Goal: Information Seeking & Learning: Learn about a topic

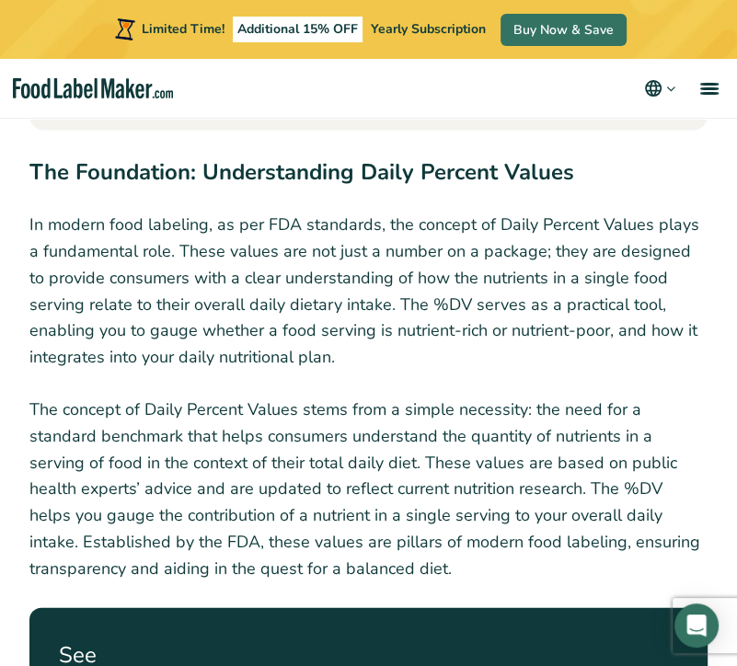
scroll to position [2117, 0]
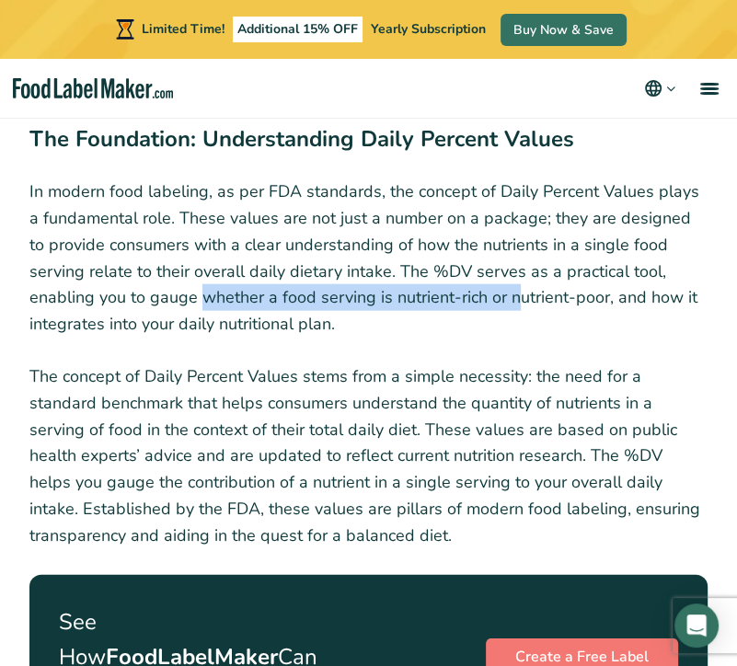
drag, startPoint x: 99, startPoint y: 275, endPoint x: 420, endPoint y: 284, distance: 321.4
click at [420, 284] on p "In modern food labeling, as per FDA standards, the concept of Daily Percent Val…" at bounding box center [368, 258] width 678 height 159
drag, startPoint x: 420, startPoint y: 284, endPoint x: 419, endPoint y: 295, distance: 11.1
click at [419, 295] on p "In modern food labeling, as per FDA standards, the concept of Daily Percent Val…" at bounding box center [368, 258] width 678 height 159
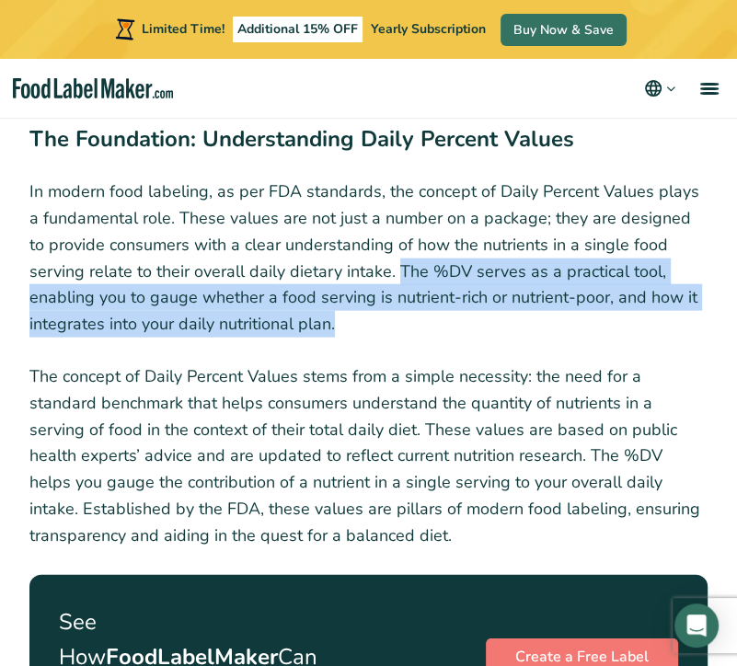
drag, startPoint x: 339, startPoint y: 243, endPoint x: 376, endPoint y: 310, distance: 76.6
click at [376, 310] on p "In modern food labeling, as per FDA standards, the concept of Daily Percent Val…" at bounding box center [368, 258] width 678 height 159
copy p "The %DV serves as a practical tool, enabling you to gauge whether a food servin…"
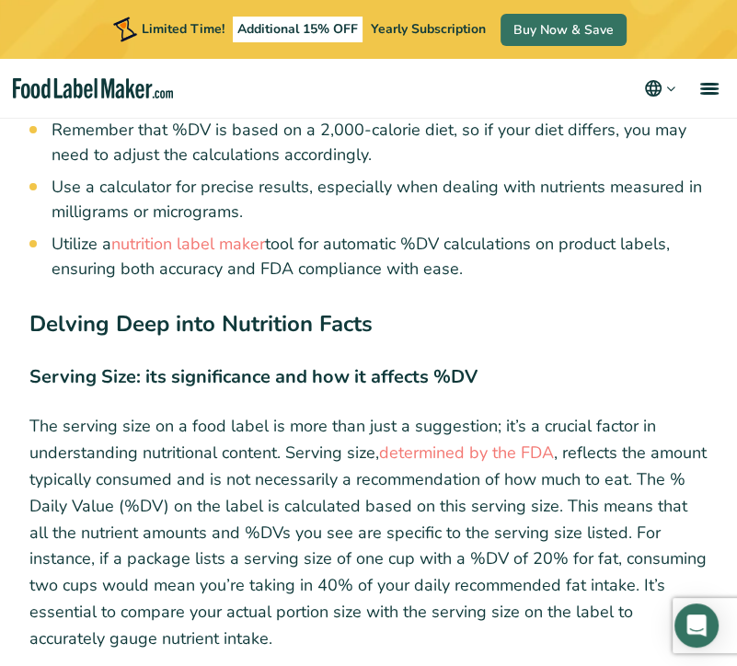
scroll to position [6720, 0]
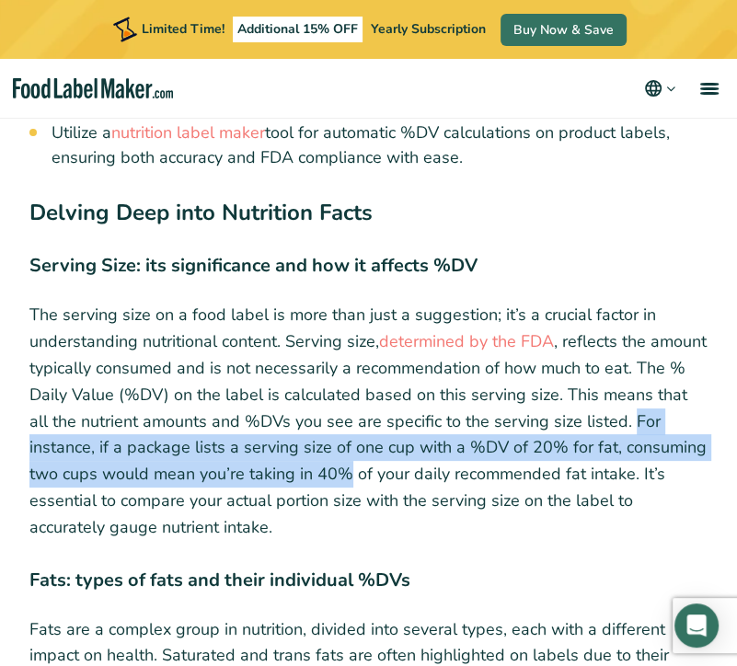
drag, startPoint x: 351, startPoint y: 398, endPoint x: 663, endPoint y: 349, distance: 315.9
click at [663, 349] on p "The serving size on a food label is more than just a suggestion; it’s a crucial…" at bounding box center [368, 421] width 678 height 238
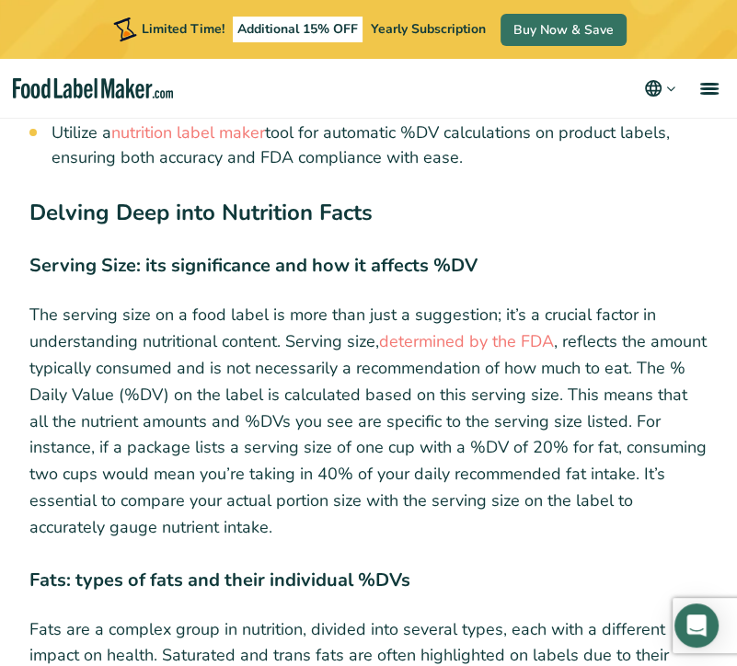
click at [280, 452] on p "The serving size on a food label is more than just a suggestion; it’s a crucial…" at bounding box center [368, 421] width 678 height 238
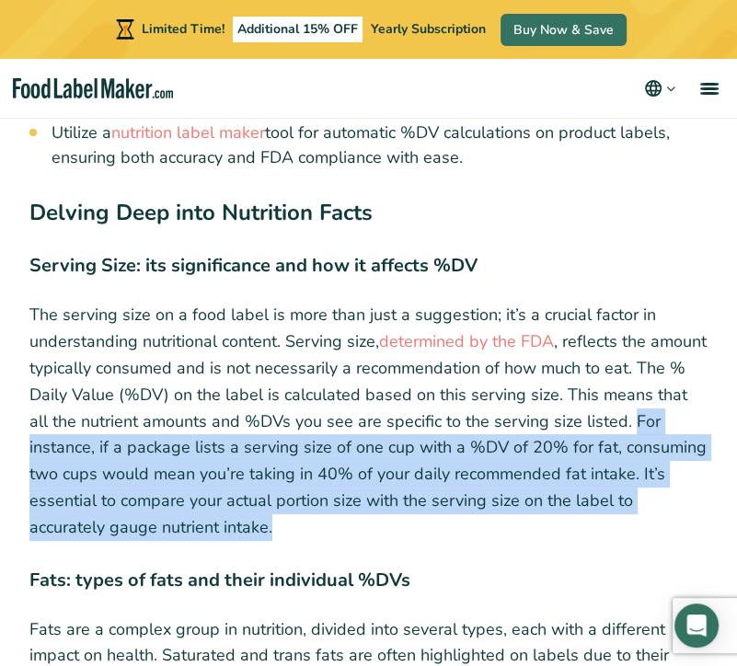
drag, startPoint x: 278, startPoint y: 459, endPoint x: 666, endPoint y: 345, distance: 404.0
click at [666, 345] on p "The serving size on a food label is more than just a suggestion; it’s a crucial…" at bounding box center [368, 421] width 678 height 238
copy p "For instance, if a package lists a serving size of one cup with a %DV of 20% fo…"
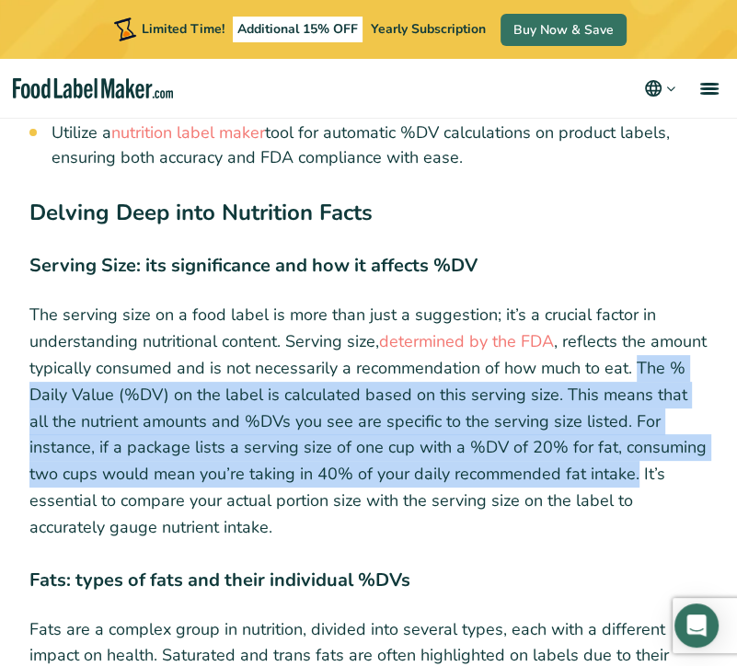
drag, startPoint x: 29, startPoint y: 316, endPoint x: 628, endPoint y: 395, distance: 604.5
copy p "The % Daily Value (%DV) on the label is calculated based on this serving size. …"
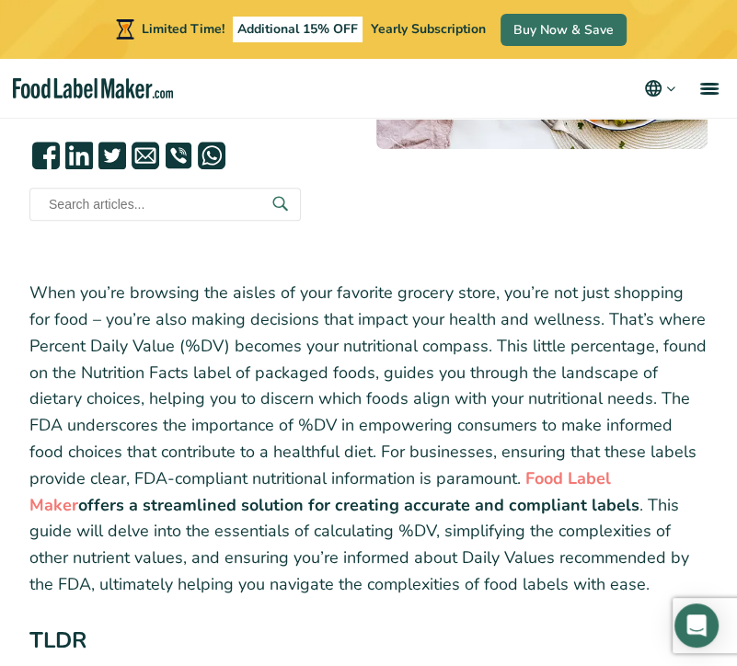
scroll to position [368, 0]
